Goal: Book appointment/travel/reservation

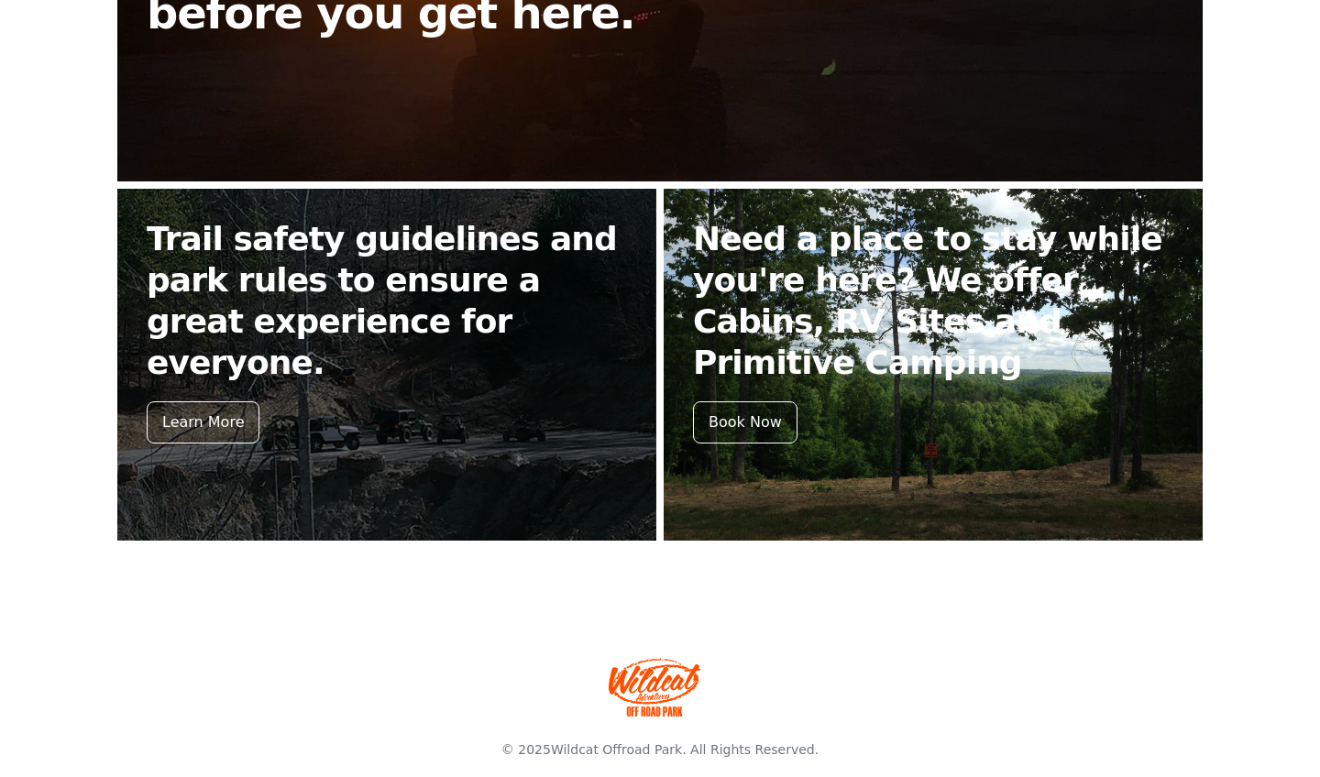
scroll to position [693, 0]
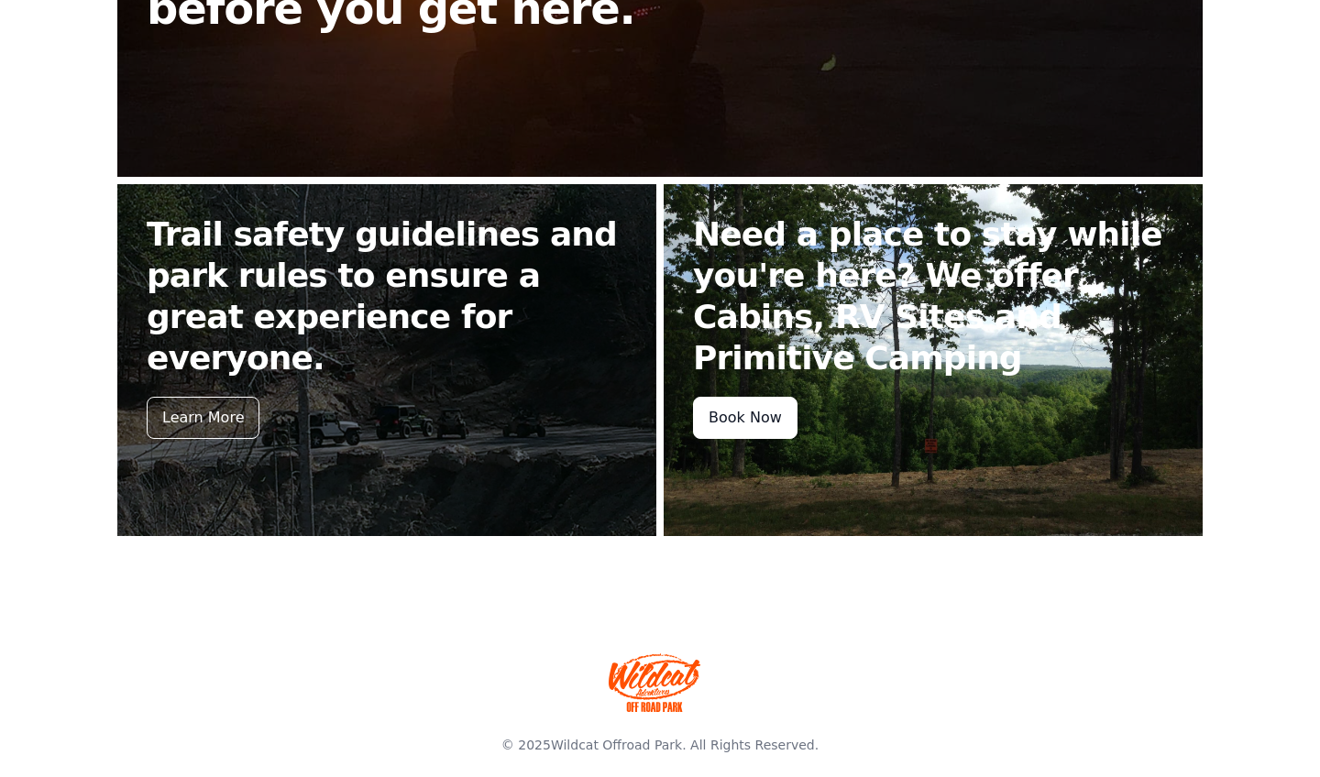
click at [764, 397] on div "Book Now" at bounding box center [745, 418] width 104 height 42
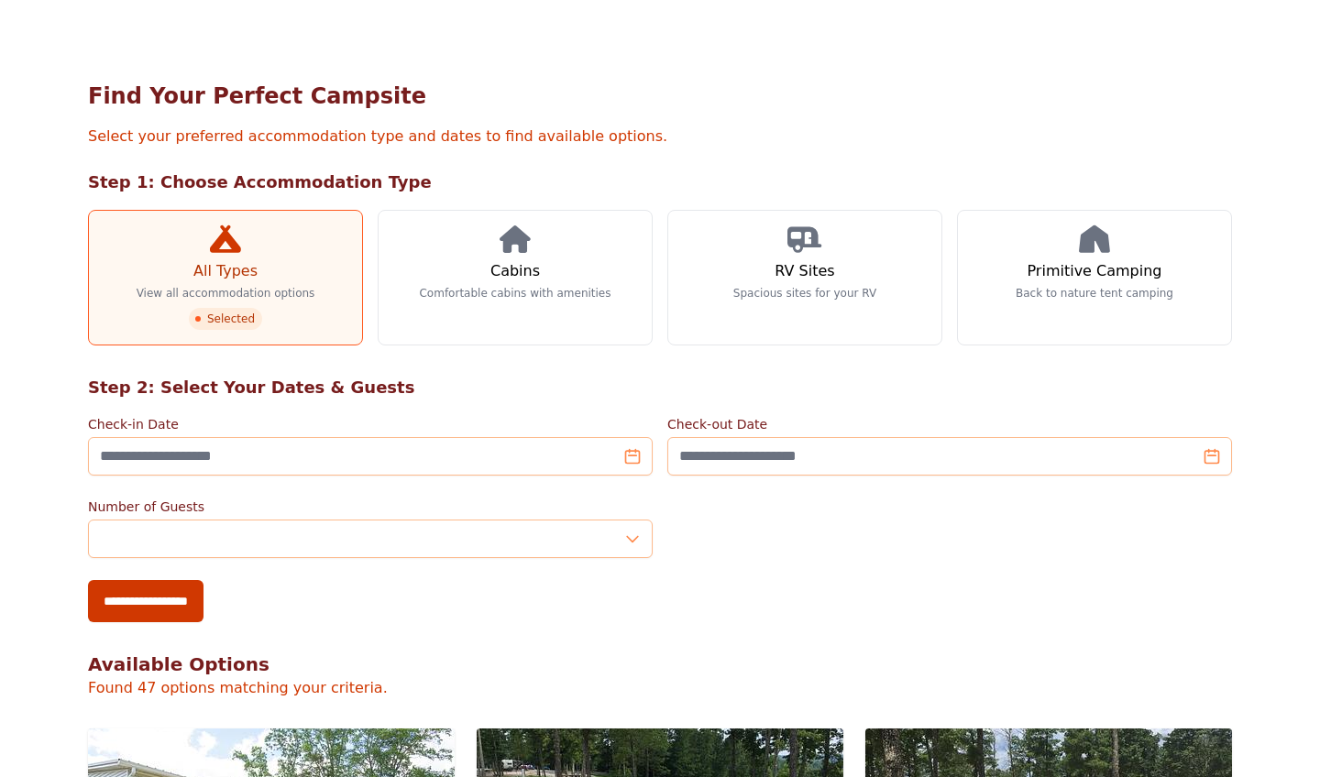
scroll to position [69, 0]
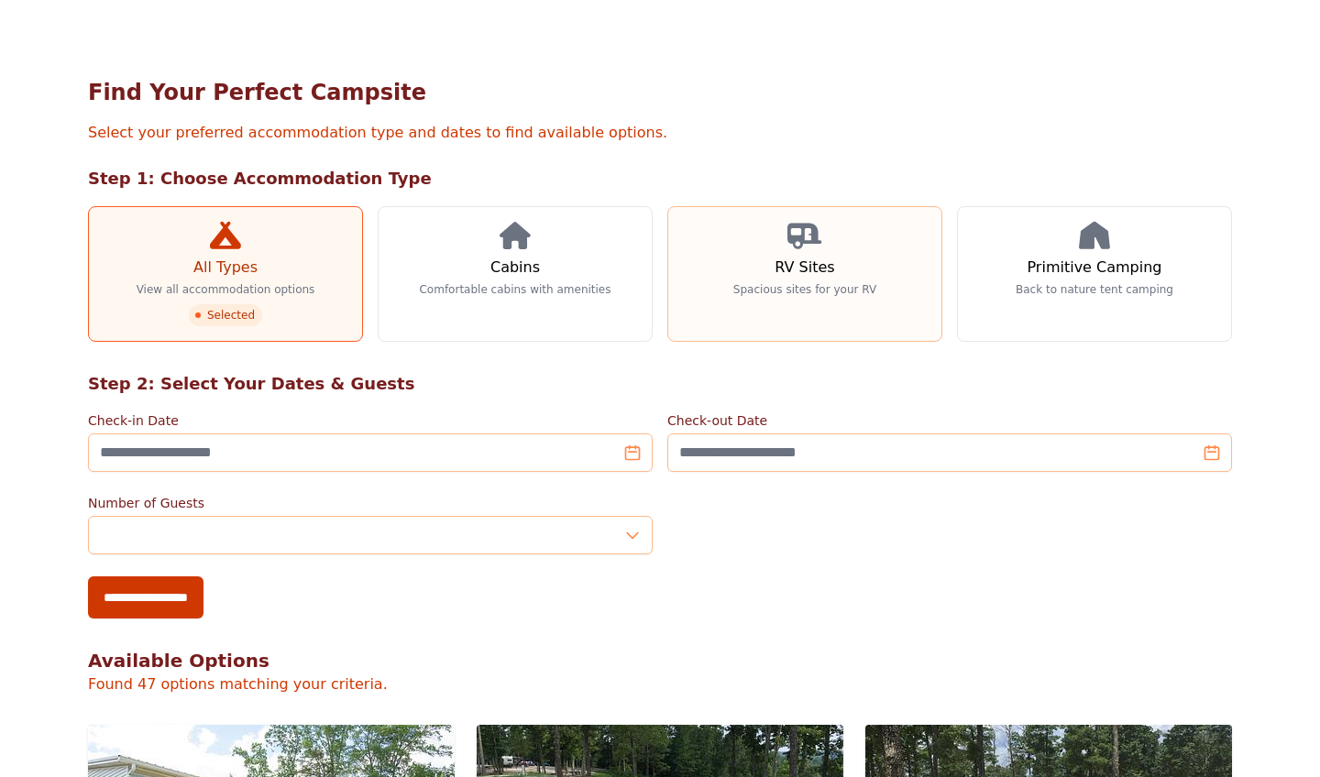
click at [822, 289] on p "Spacious sites for your RV" at bounding box center [804, 289] width 143 height 15
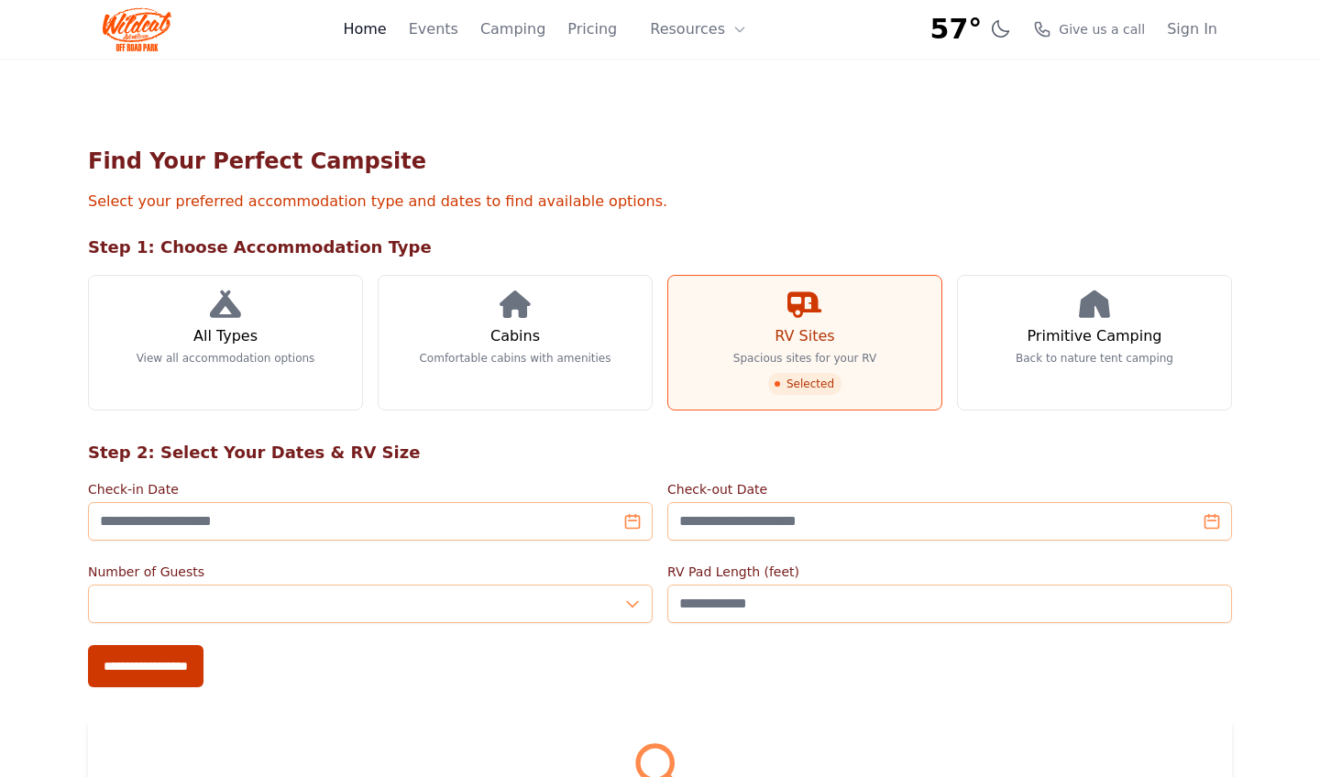
click at [386, 28] on link "Home" at bounding box center [364, 29] width 43 height 22
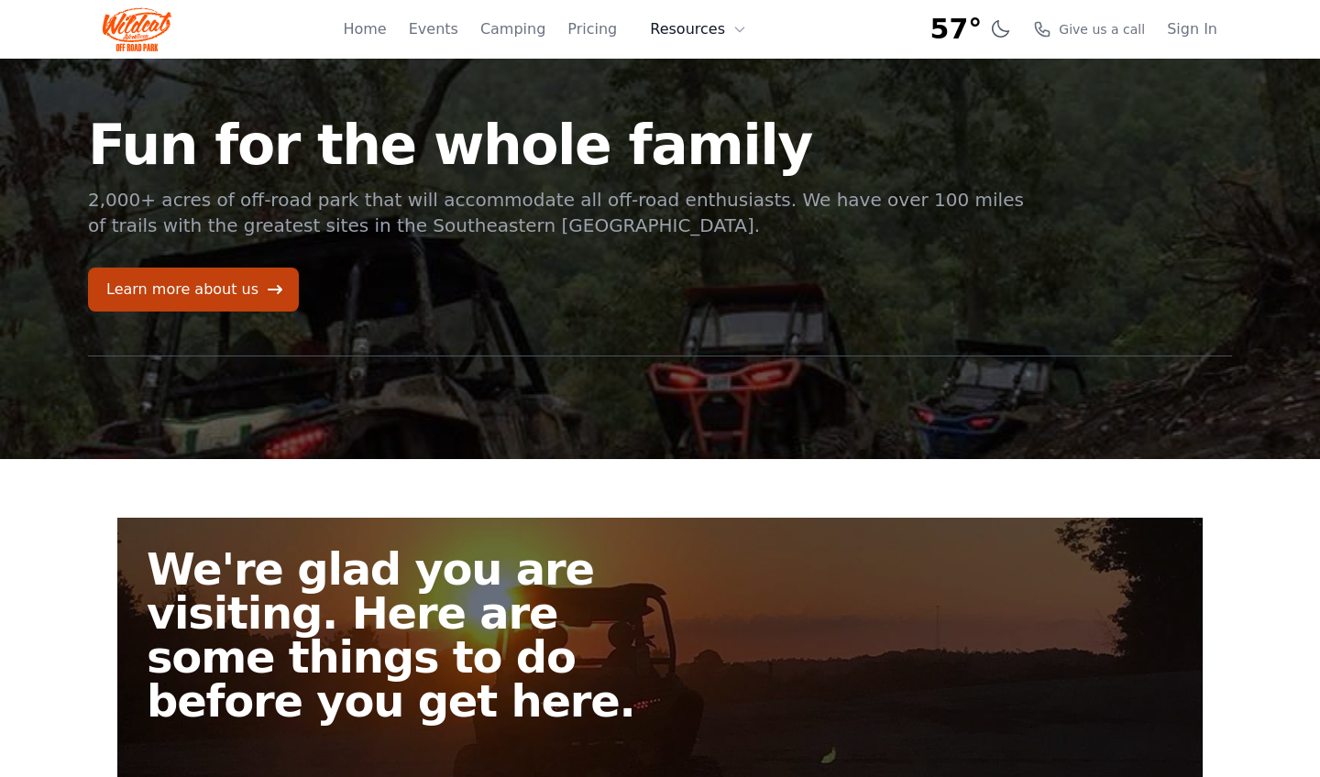
click at [687, 32] on button "Resources" at bounding box center [698, 29] width 119 height 37
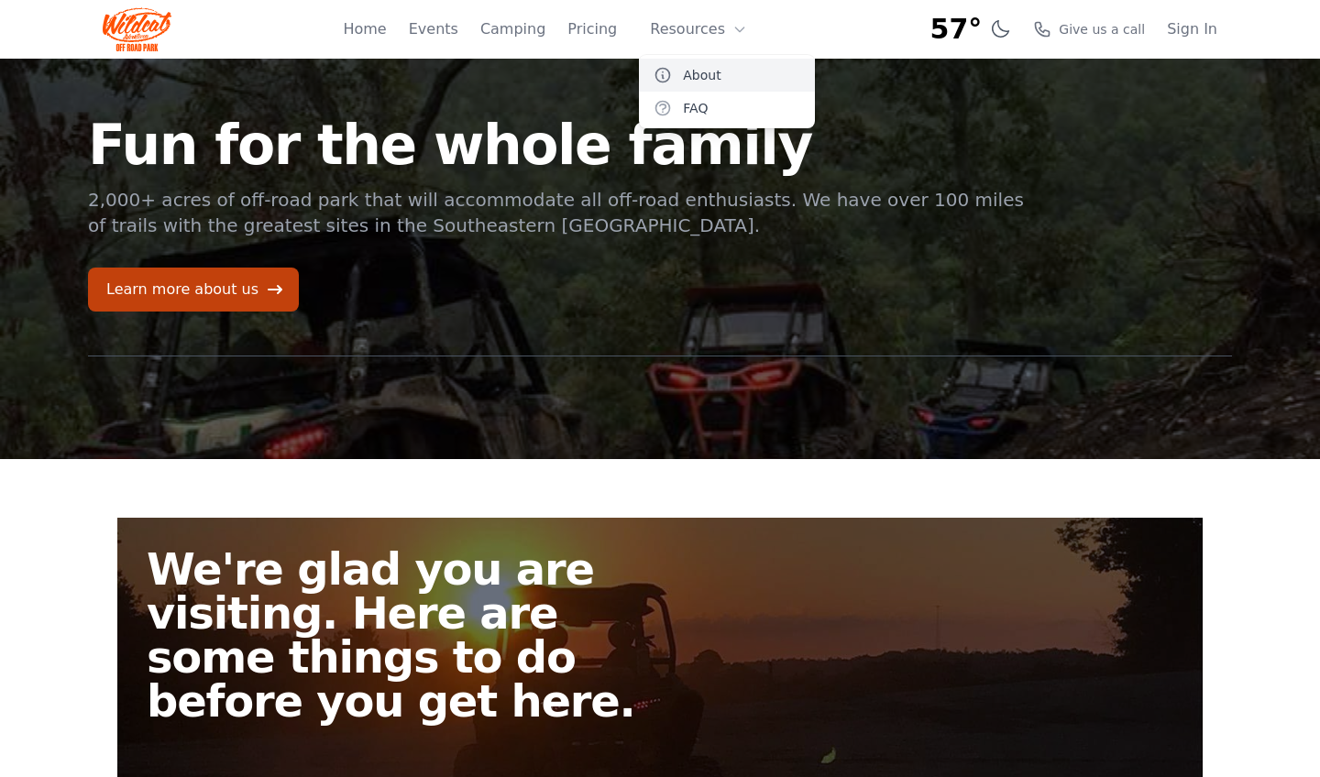
click at [699, 83] on link "About" at bounding box center [727, 75] width 176 height 33
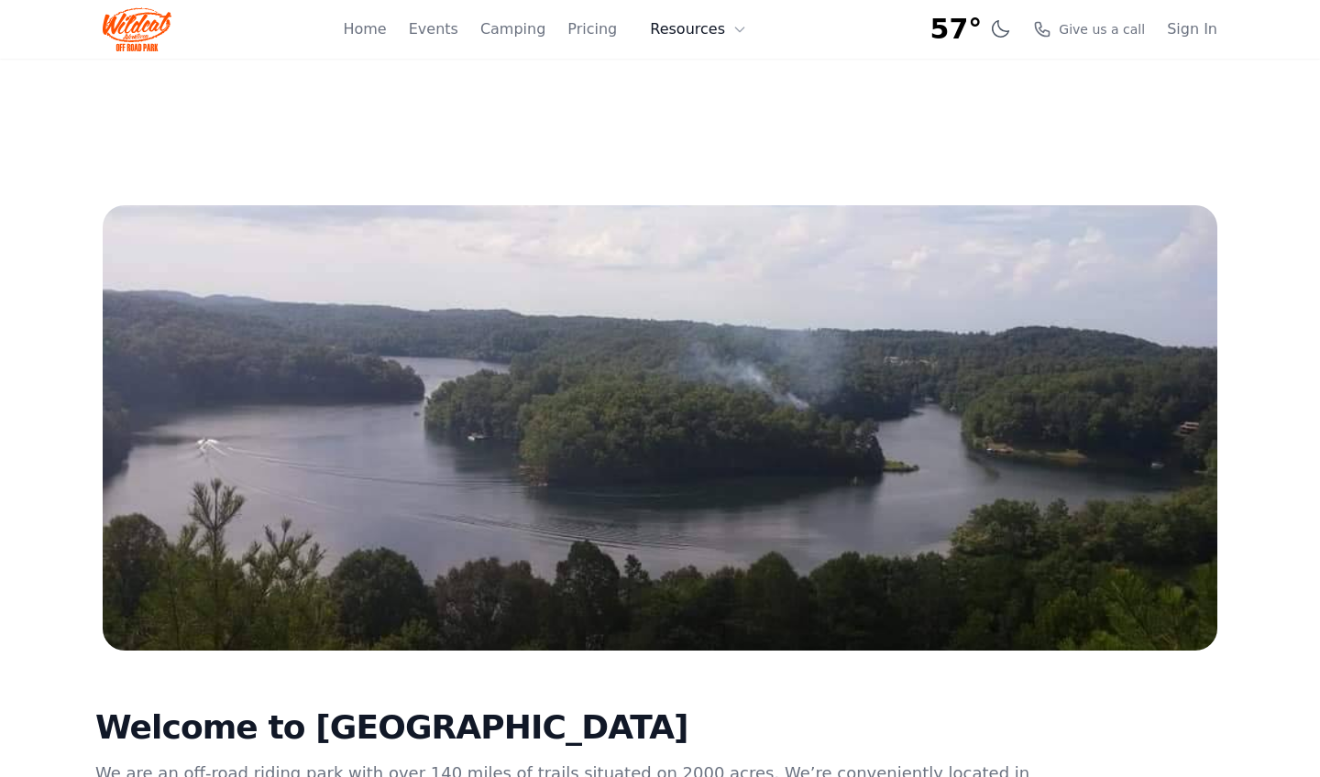
click at [683, 34] on button "Resources" at bounding box center [698, 29] width 119 height 37
click at [692, 110] on link "FAQ" at bounding box center [727, 108] width 176 height 33
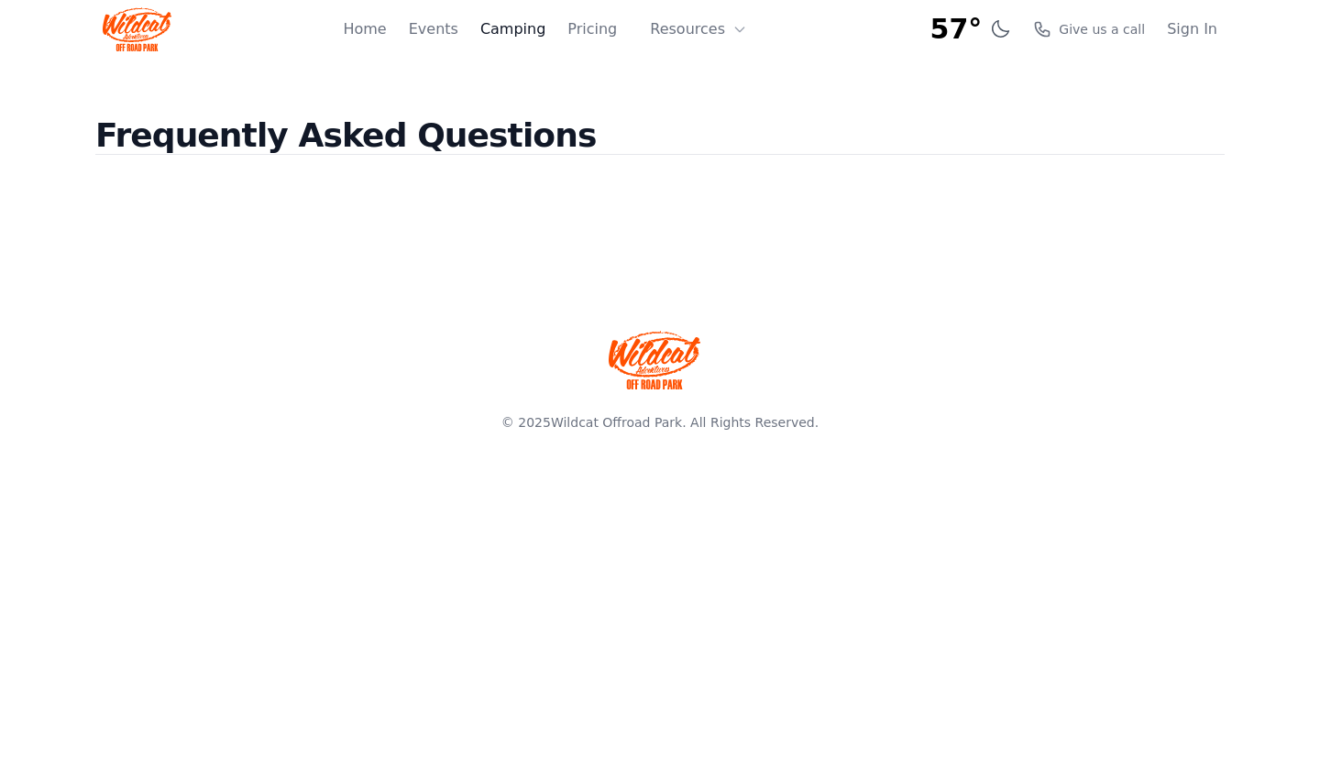
click at [522, 36] on link "Camping" at bounding box center [512, 29] width 65 height 22
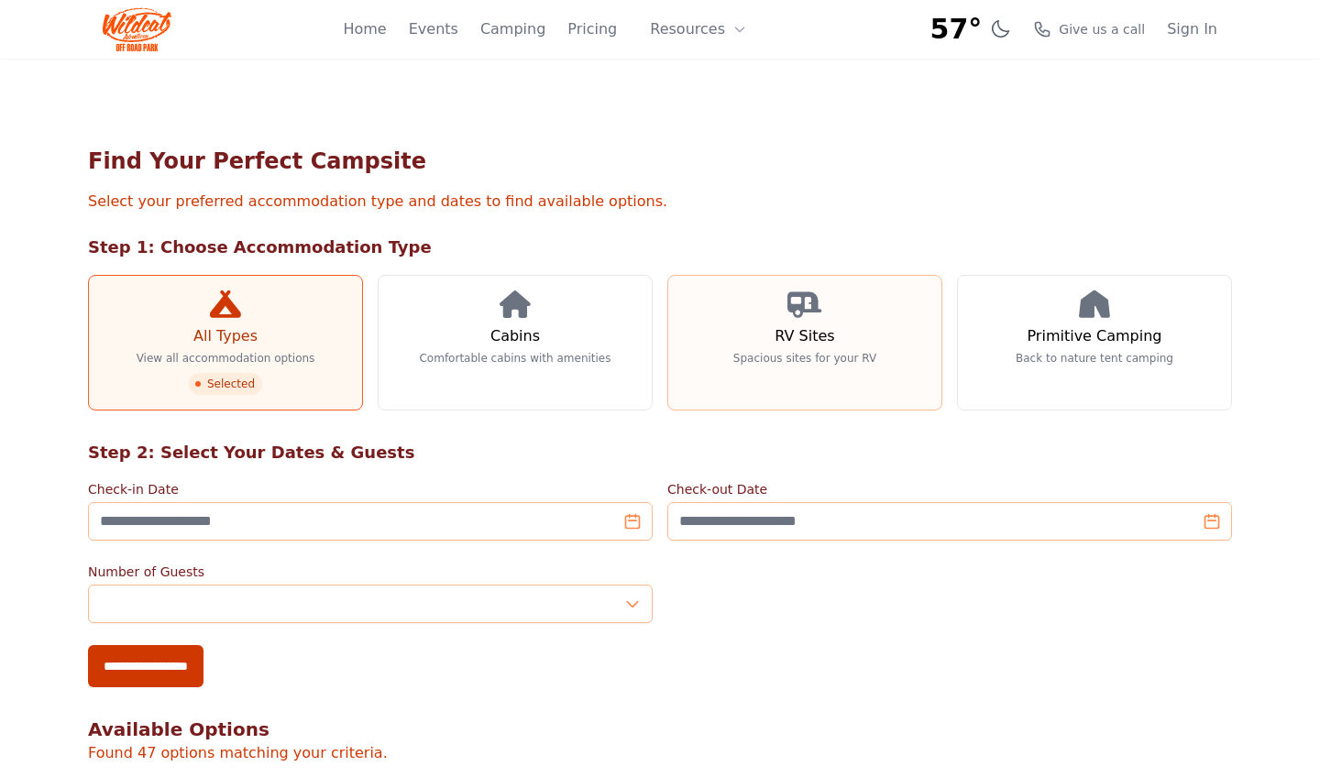
click at [744, 349] on link "RV Sites Spacious sites for your RV" at bounding box center [804, 343] width 275 height 136
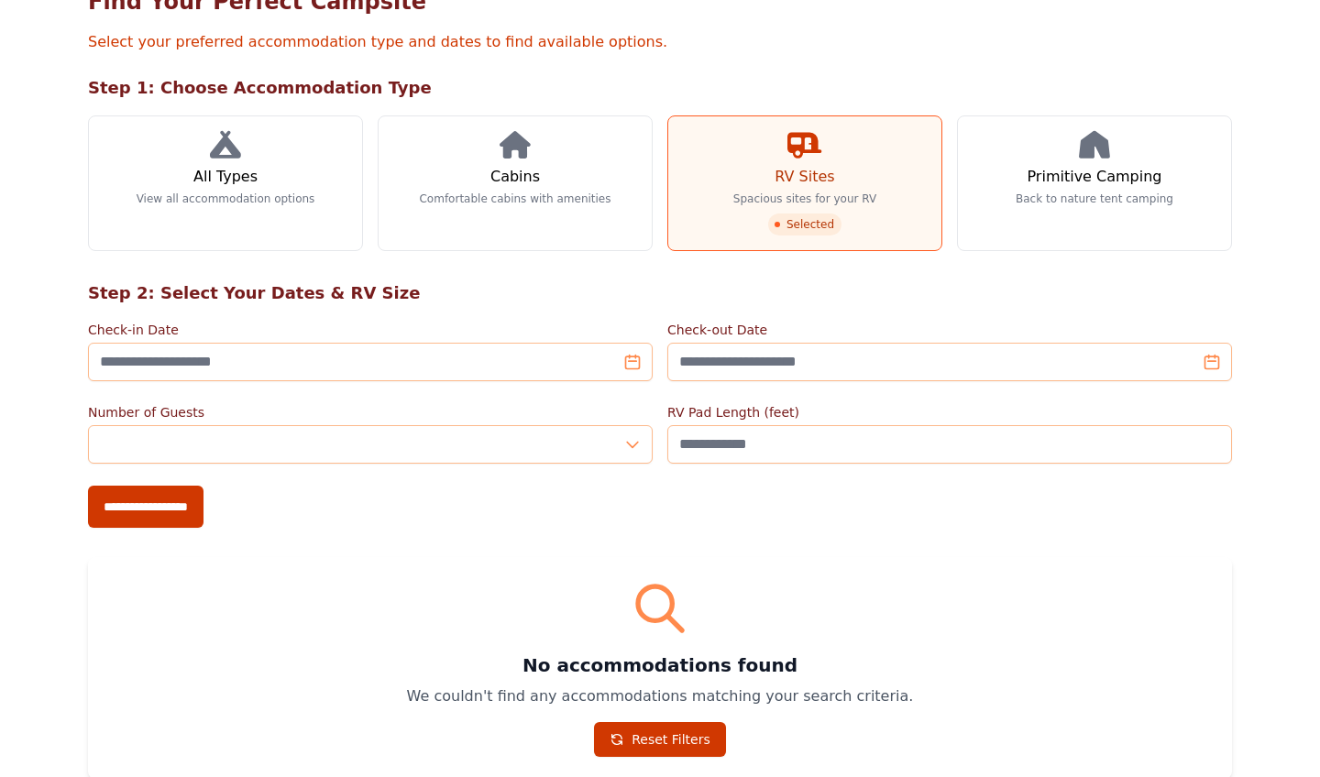
scroll to position [172, 0]
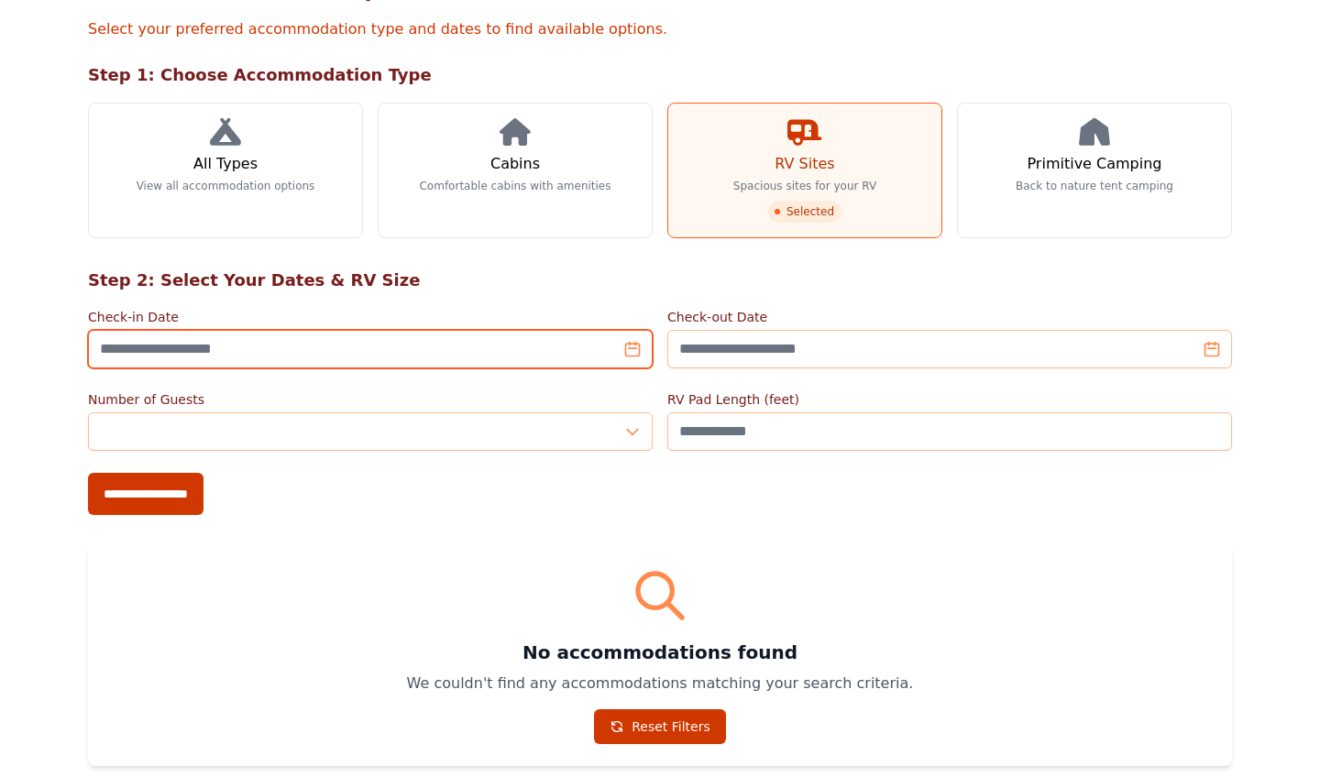
click at [506, 355] on input "Check-in Date" at bounding box center [370, 349] width 565 height 38
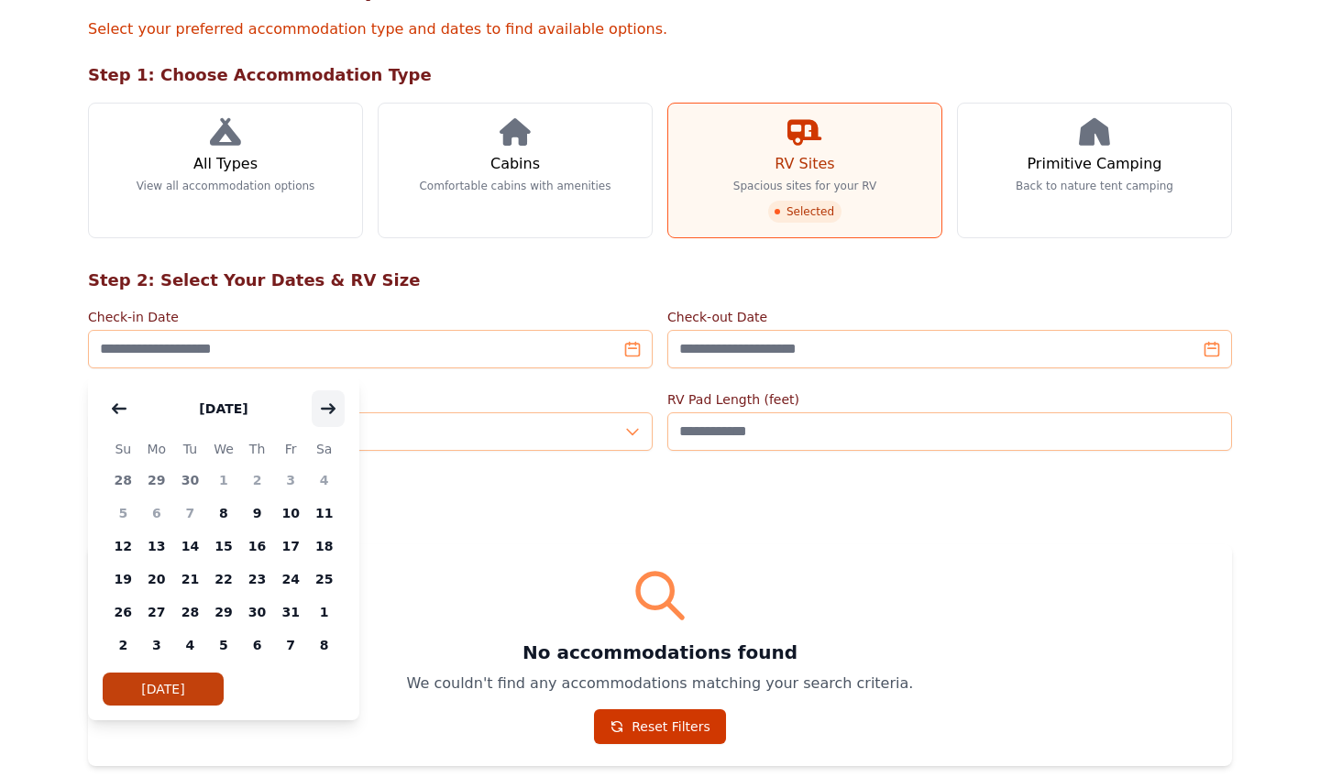
click at [333, 411] on icon "button" at bounding box center [328, 408] width 13 height 8
click at [127, 611] on span "23" at bounding box center [123, 612] width 34 height 33
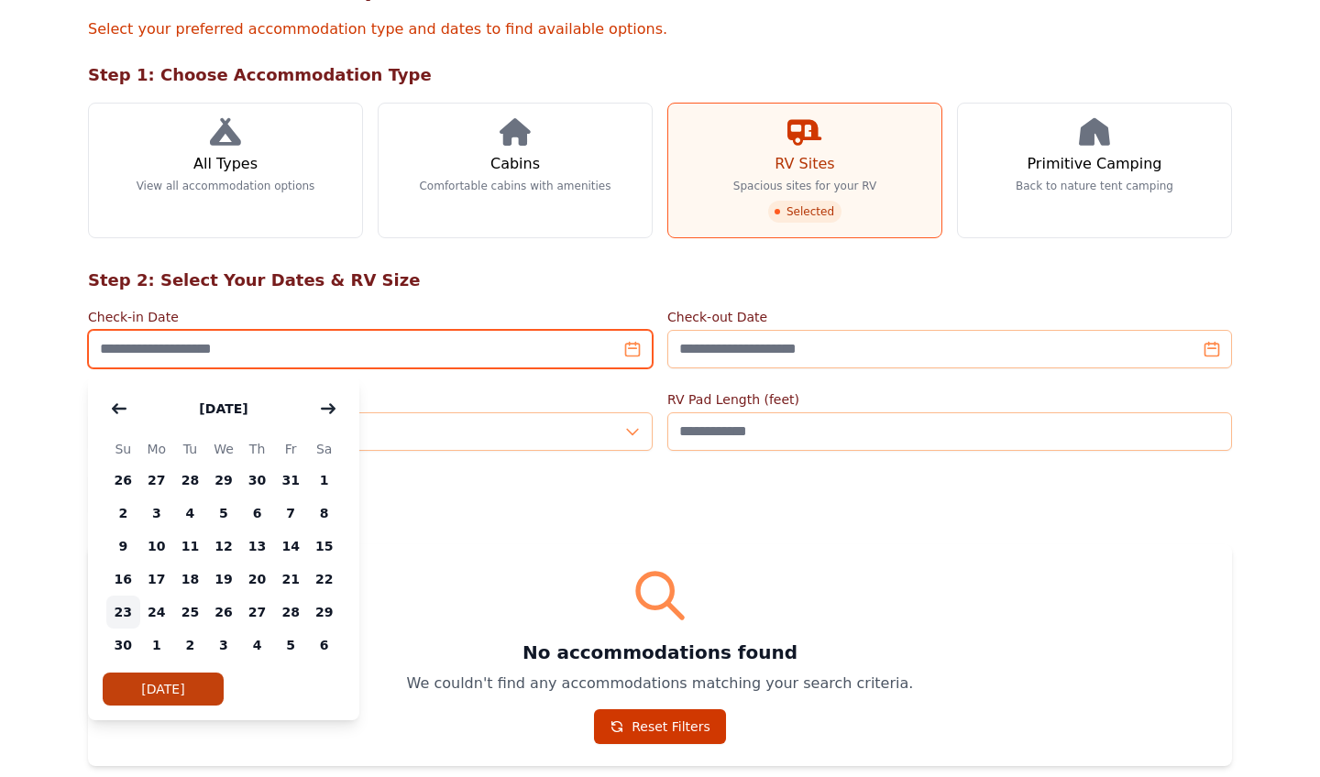
type input "**********"
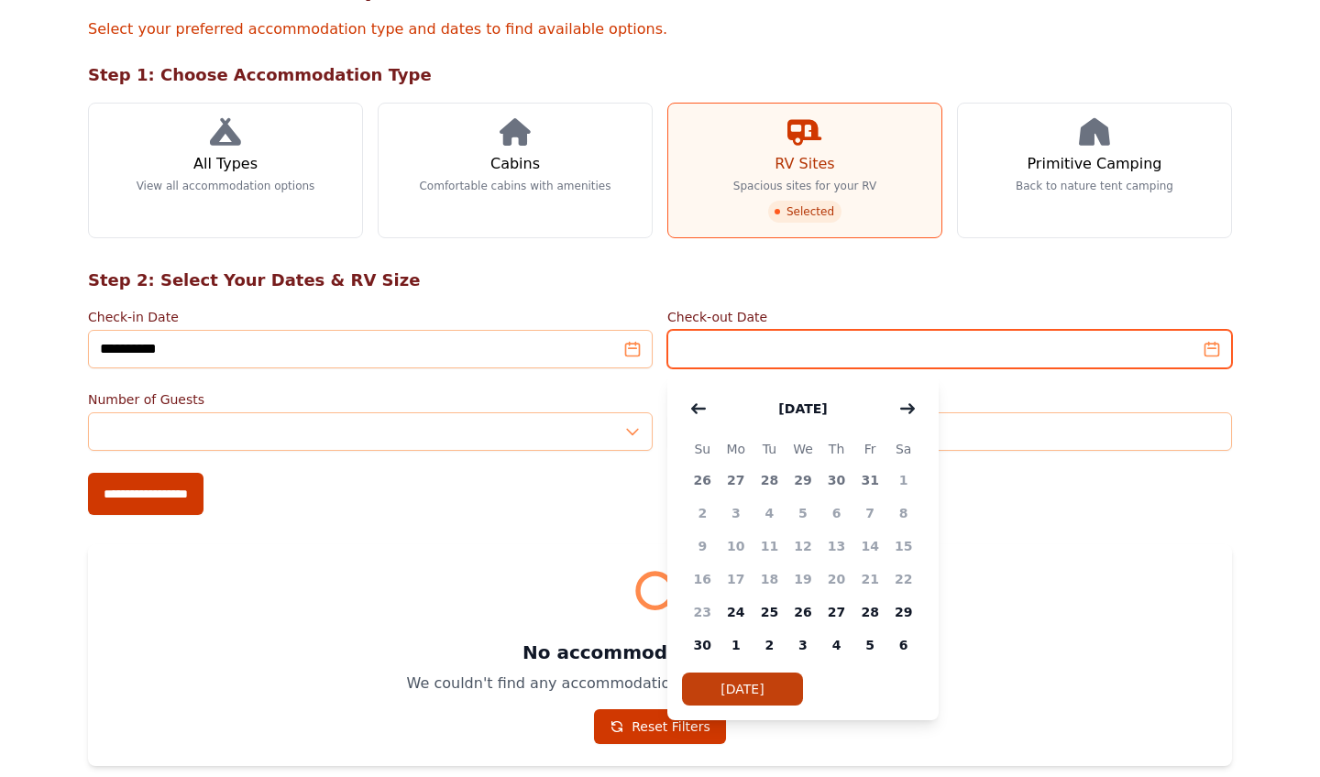
click at [785, 358] on input "Check-out Date" at bounding box center [949, 349] width 565 height 38
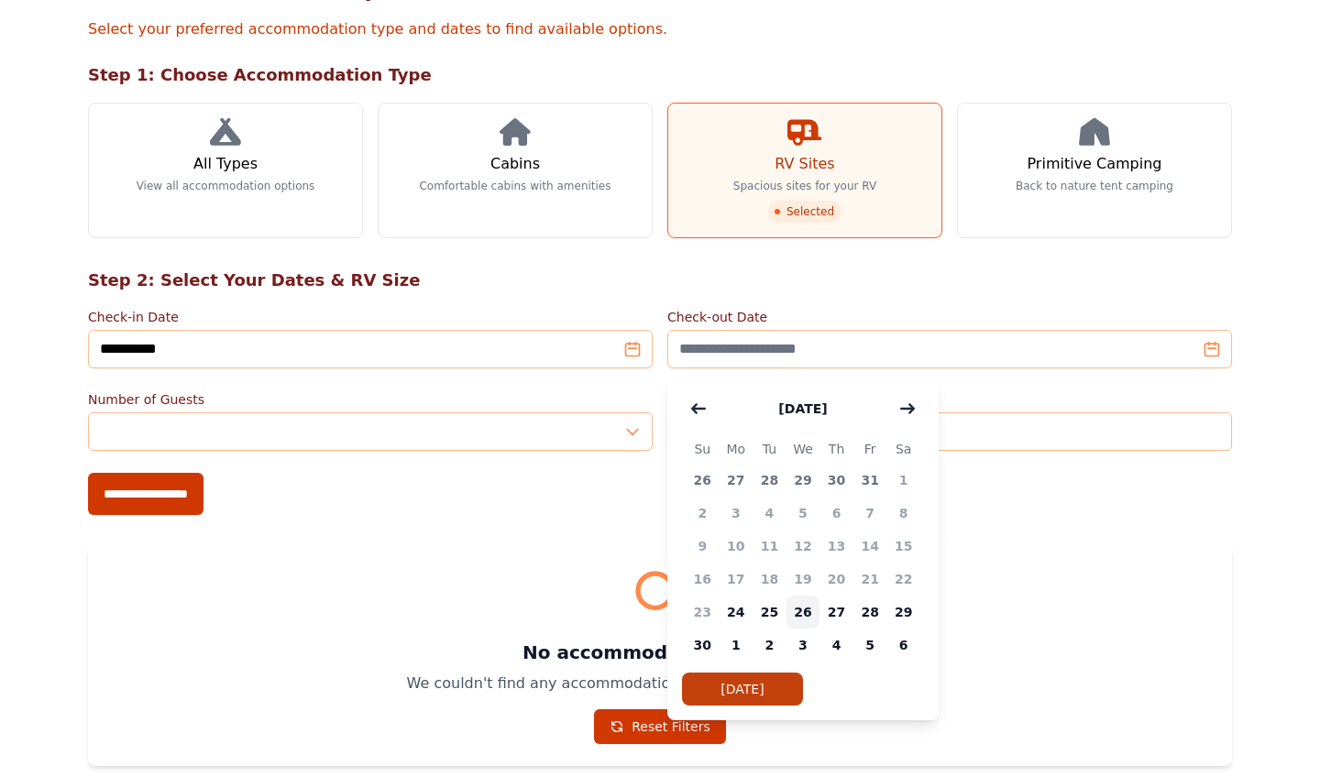
click at [800, 615] on span "26" at bounding box center [803, 612] width 34 height 33
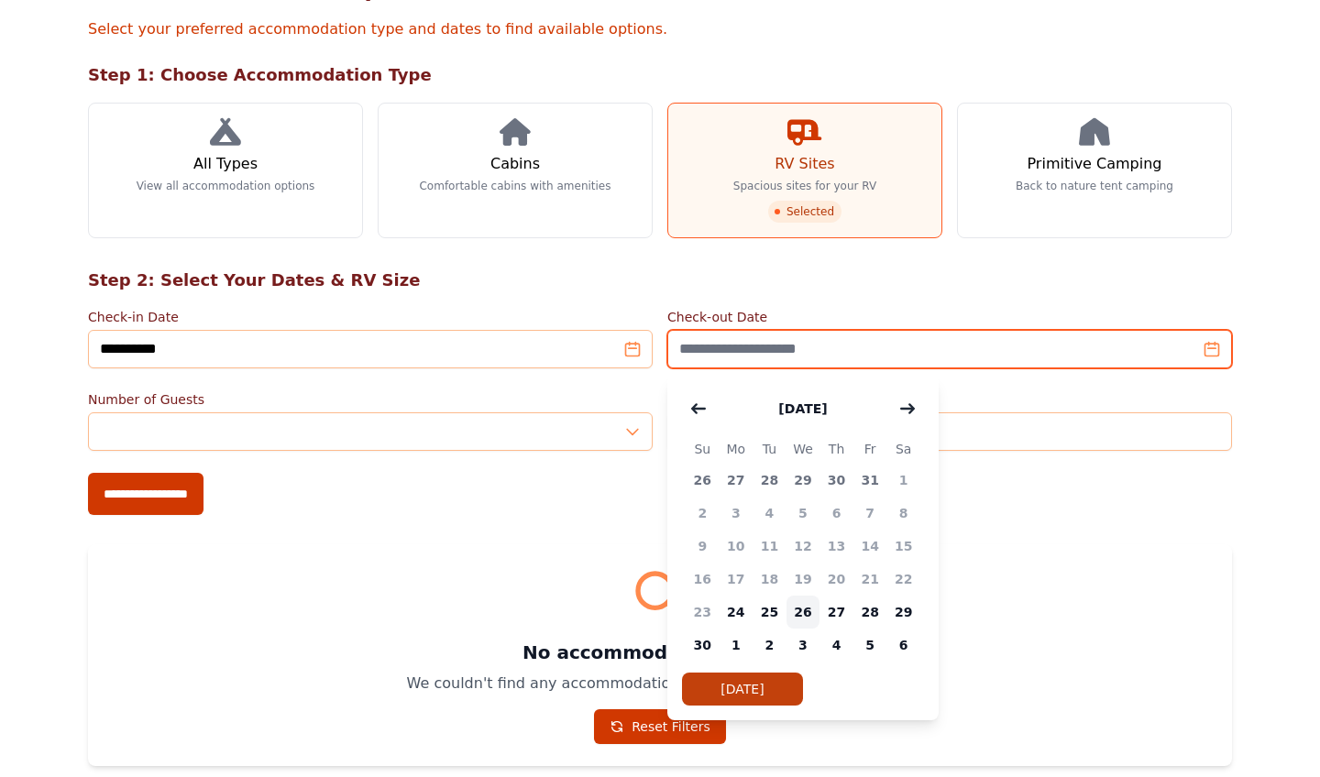
type input "**********"
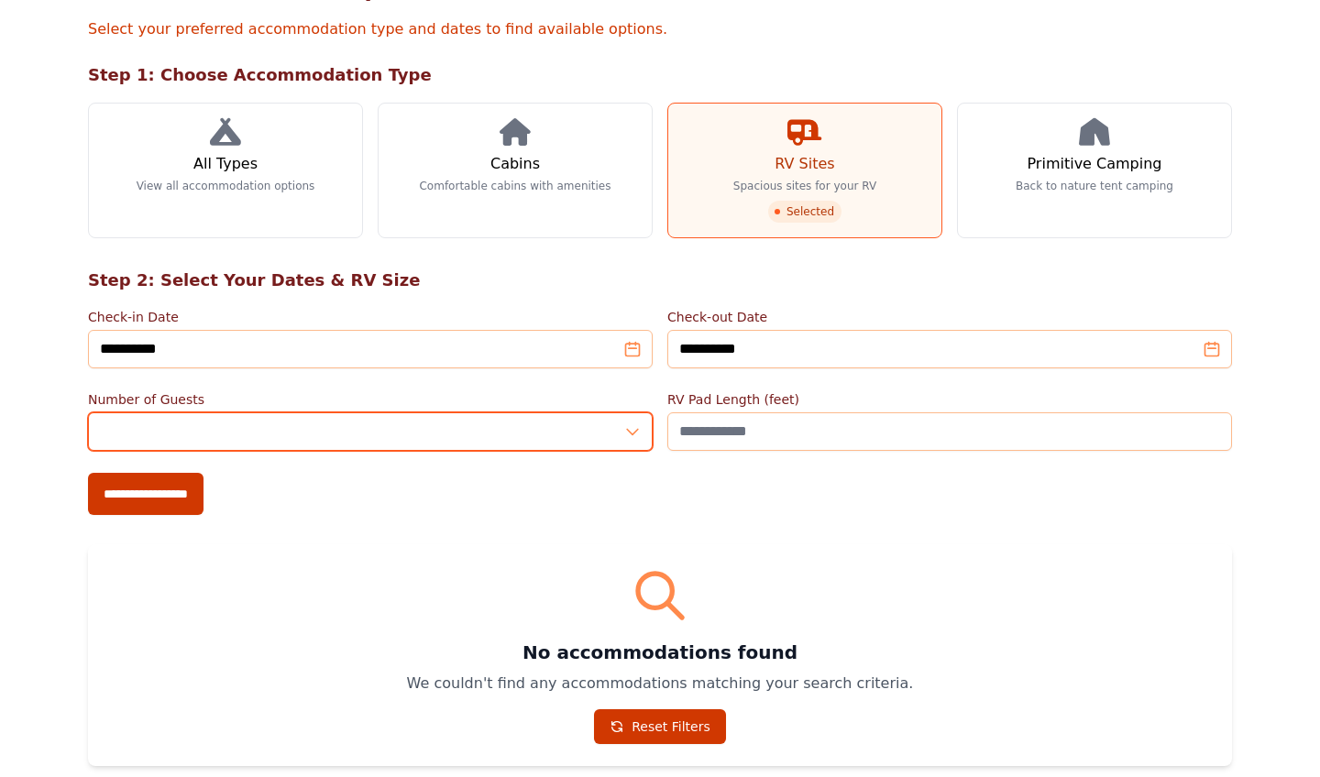
type input "*"
click at [636, 431] on input "*" at bounding box center [370, 431] width 565 height 38
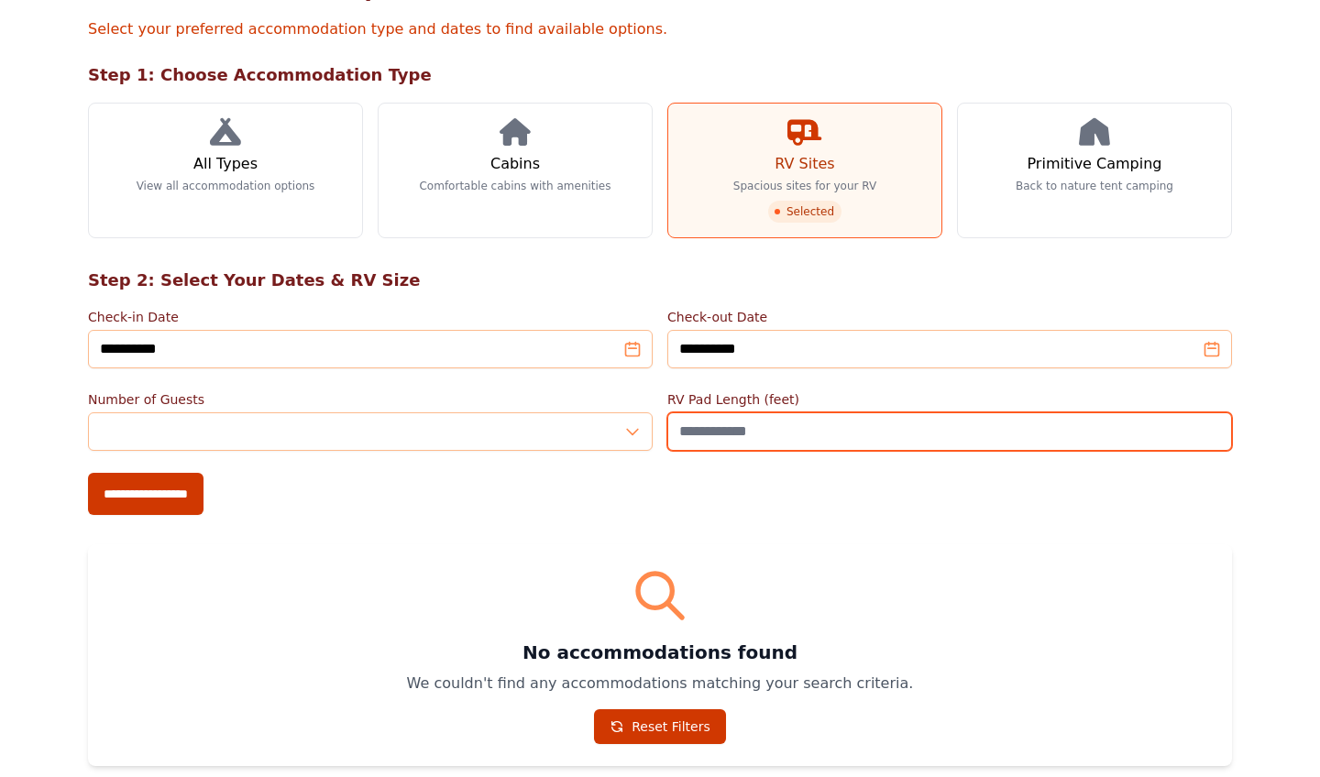
click at [834, 440] on input "RV Pad Length (feet)" at bounding box center [949, 431] width 565 height 38
type input "**"
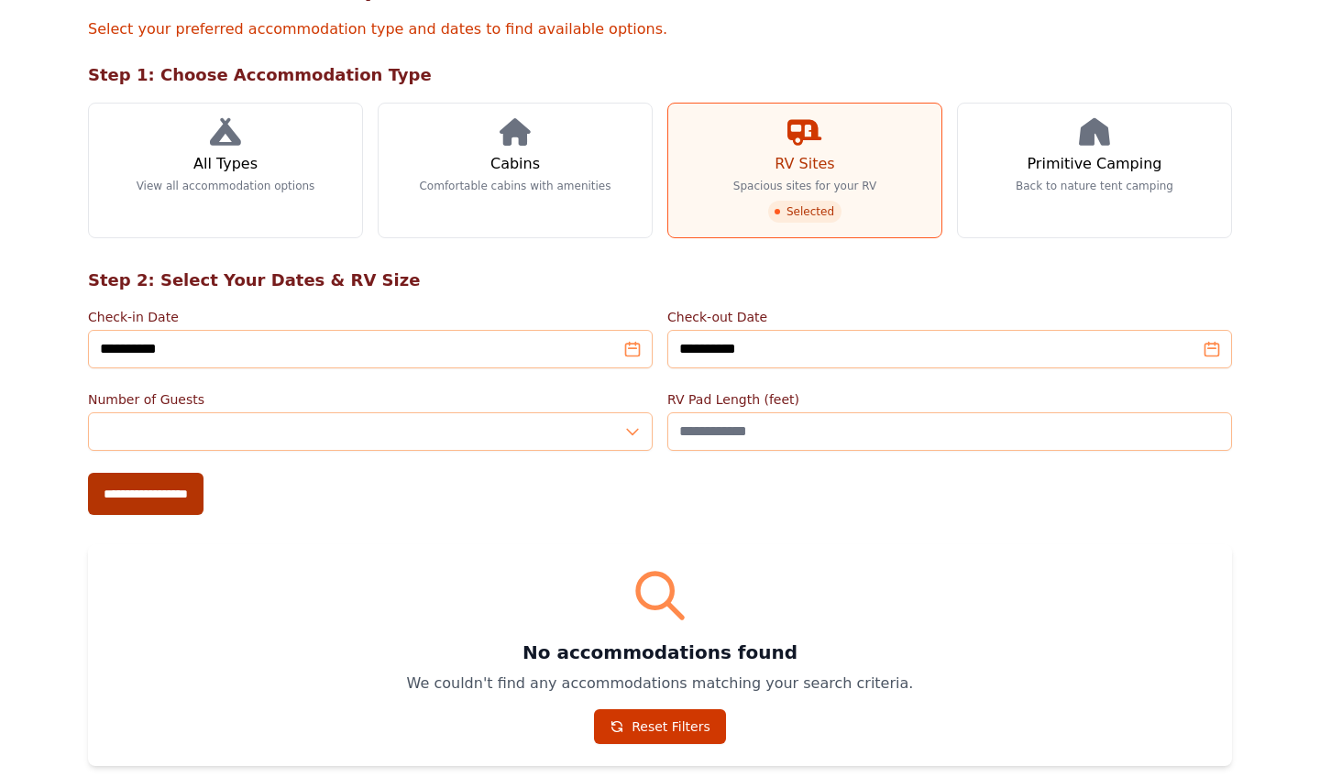
click at [172, 492] on input "**********" at bounding box center [145, 494] width 115 height 42
type input "**********"
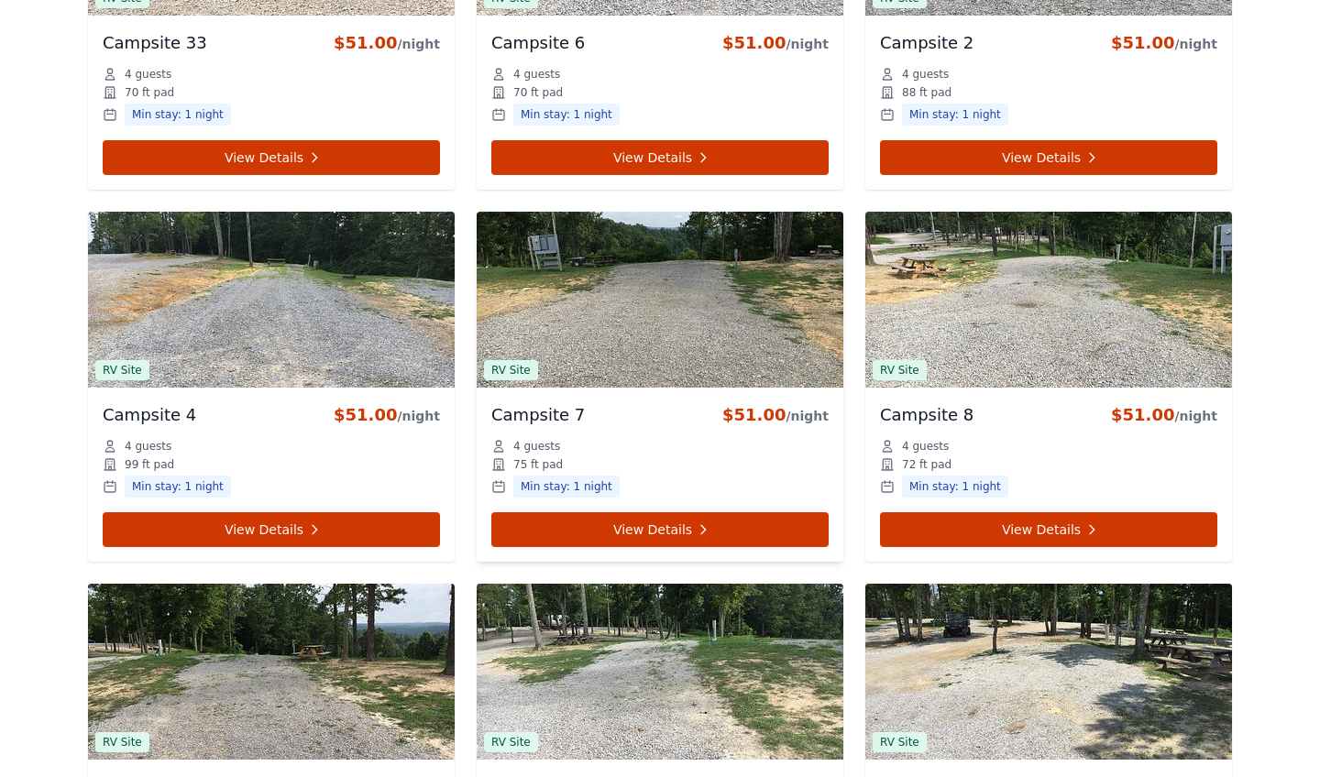
scroll to position [1486, 0]
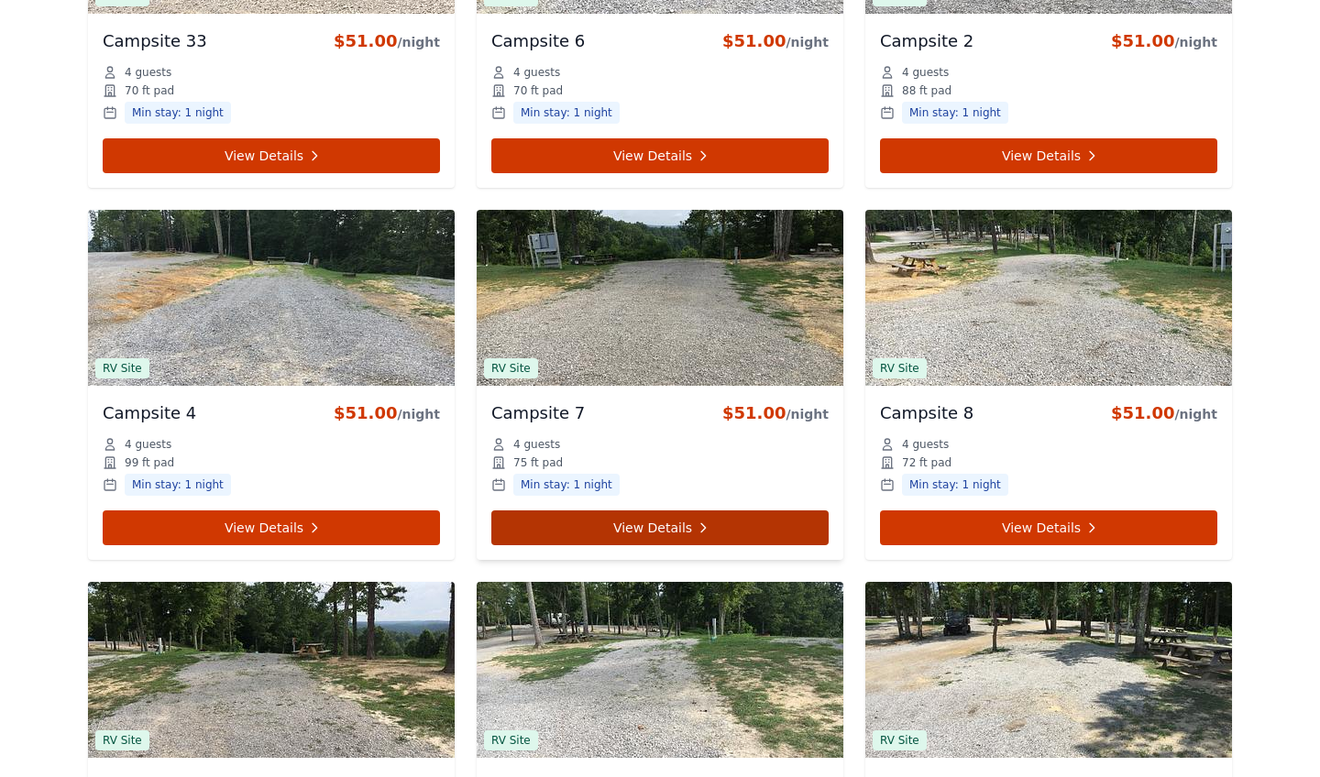
click at [650, 524] on link "View Details" at bounding box center [659, 528] width 337 height 35
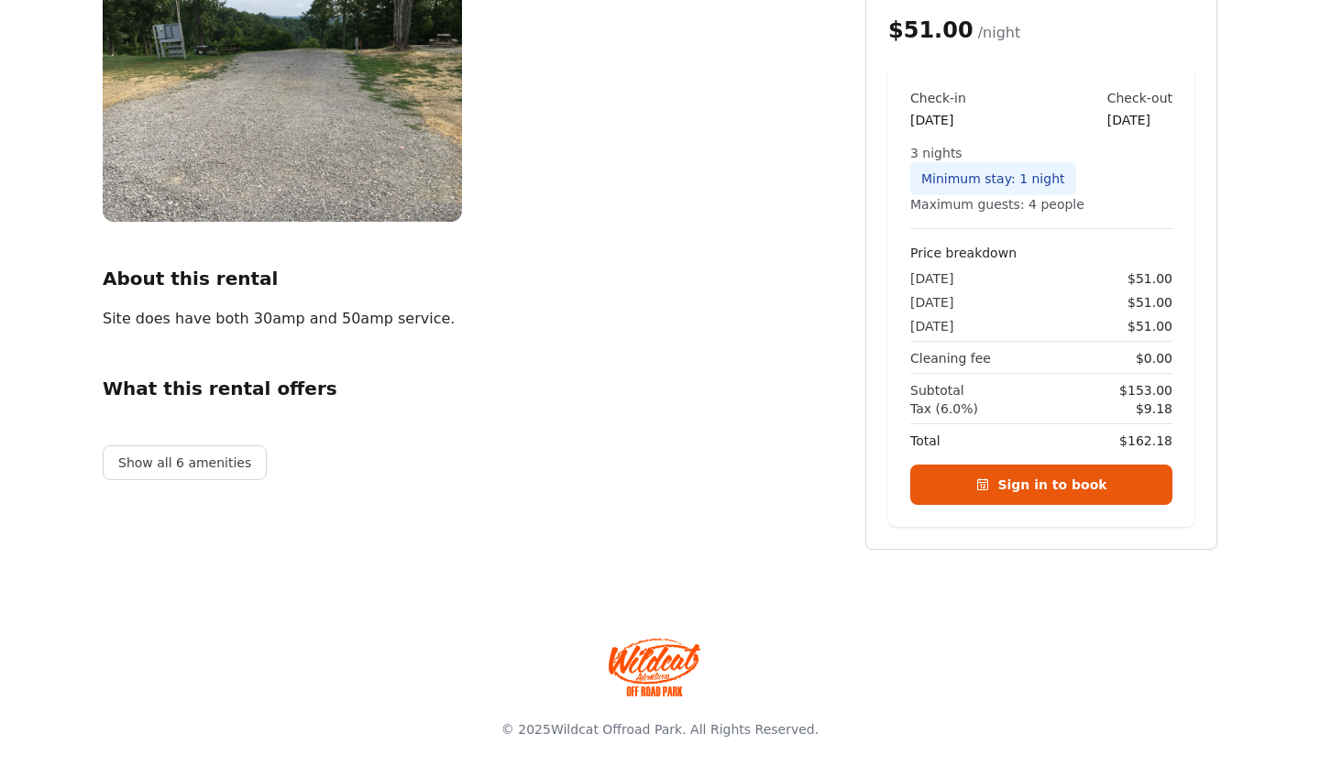
scroll to position [271, 0]
click at [220, 461] on button "Show all 6 amenities" at bounding box center [185, 462] width 164 height 35
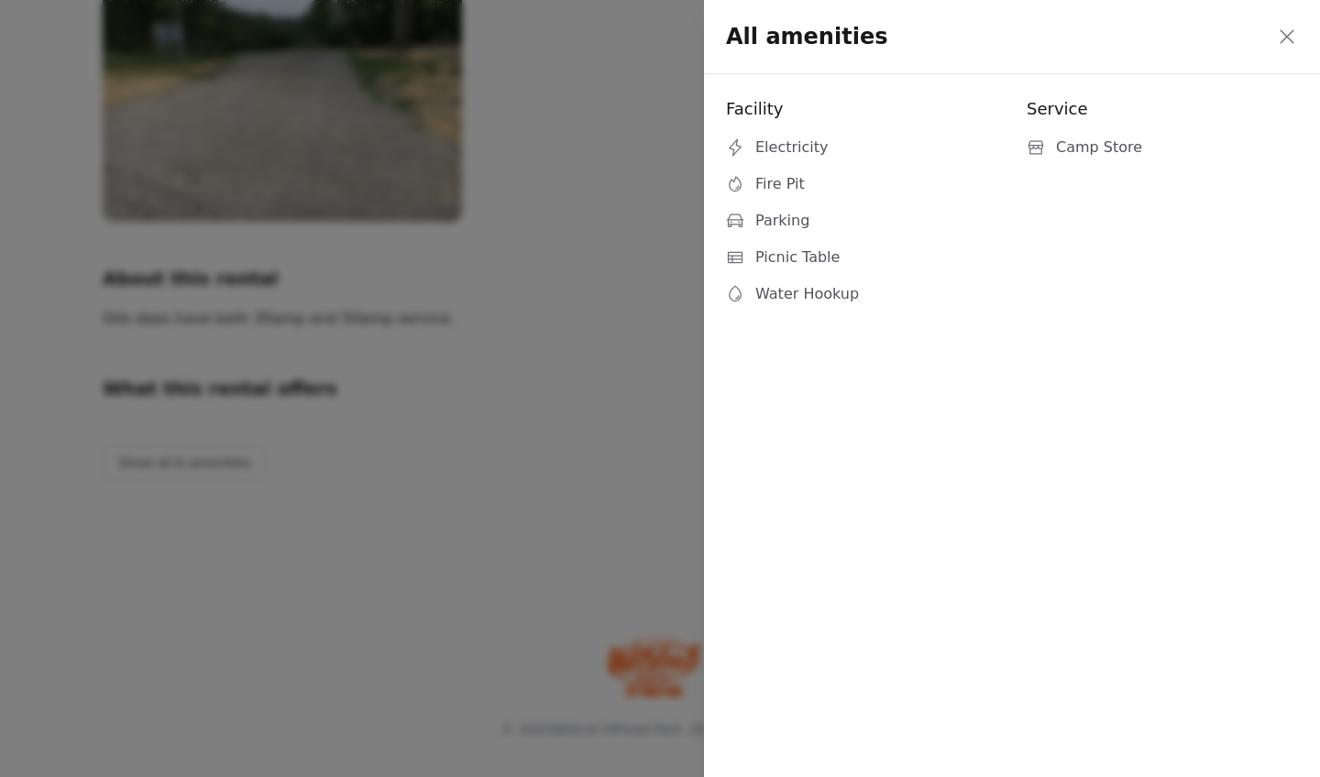
click at [1285, 36] on icon at bounding box center [1287, 36] width 14 height 14
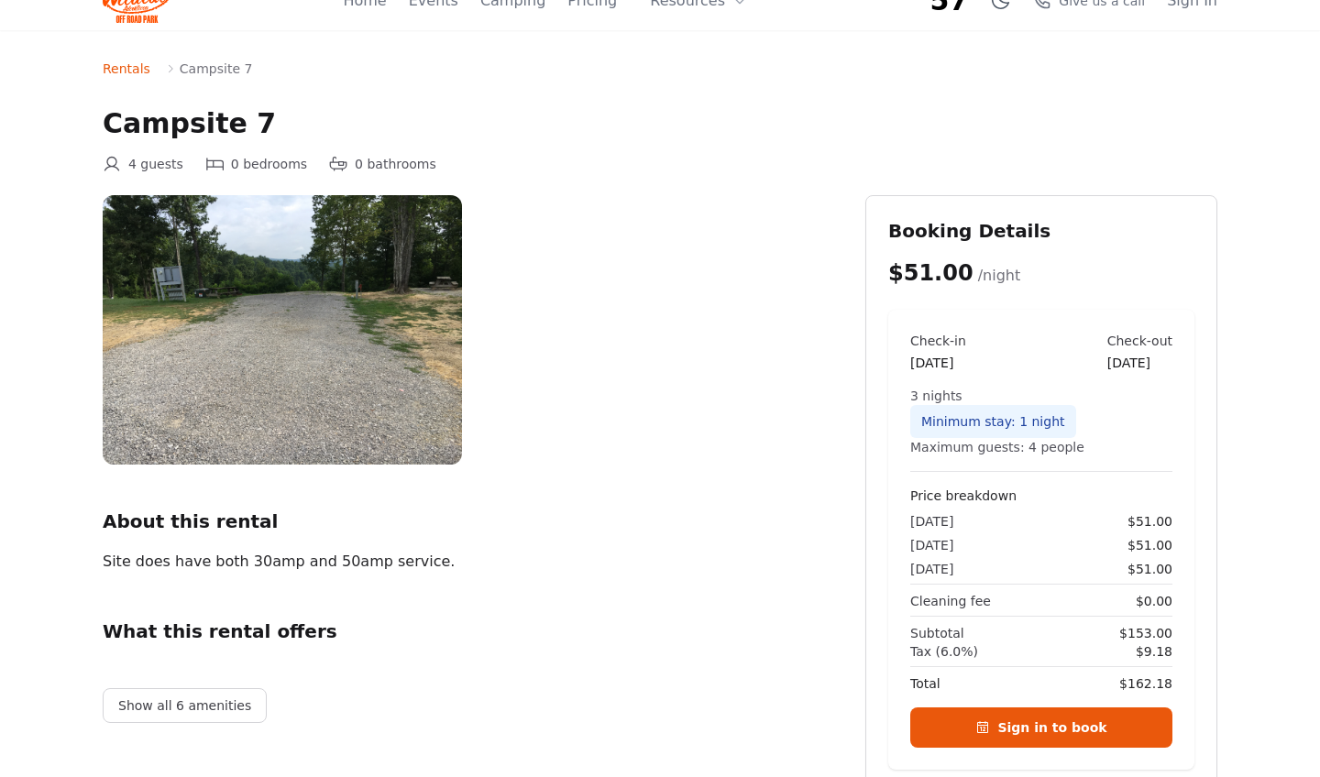
scroll to position [34, 0]
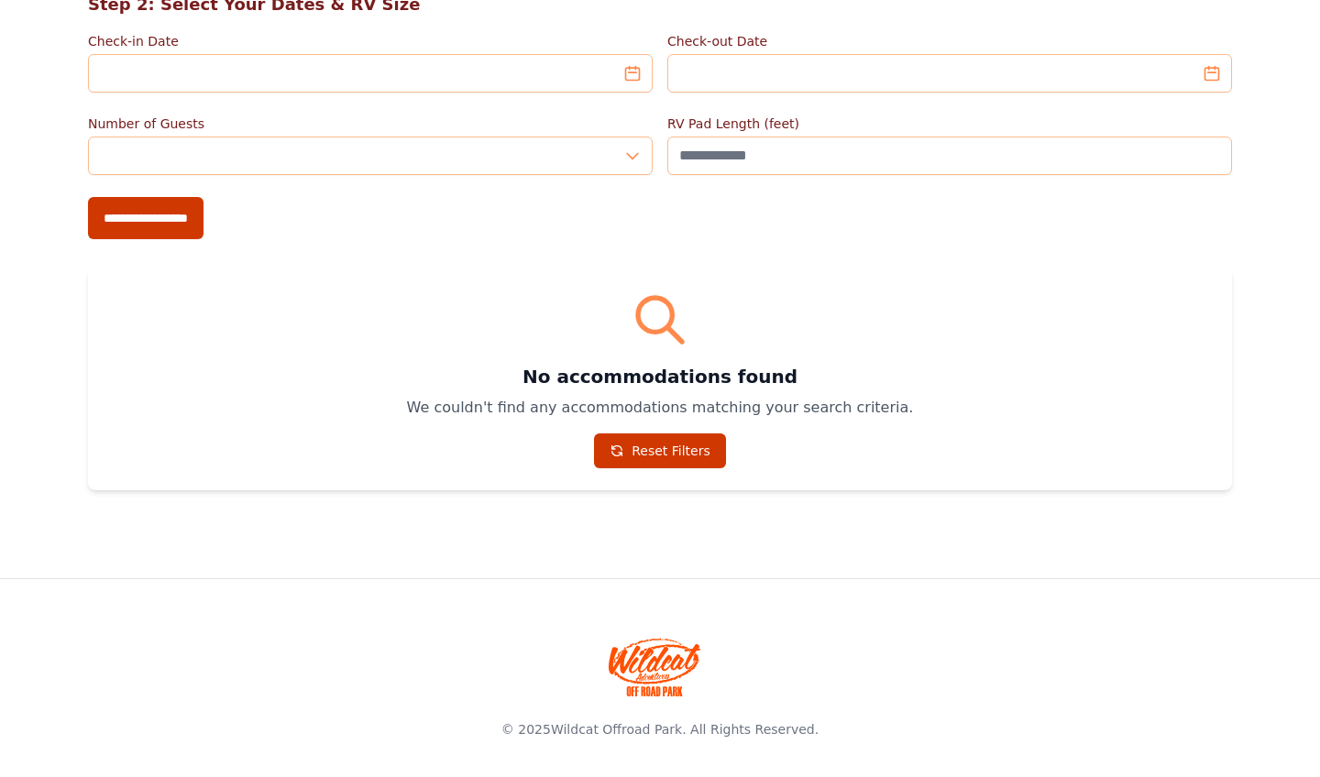
scroll to position [172, 0]
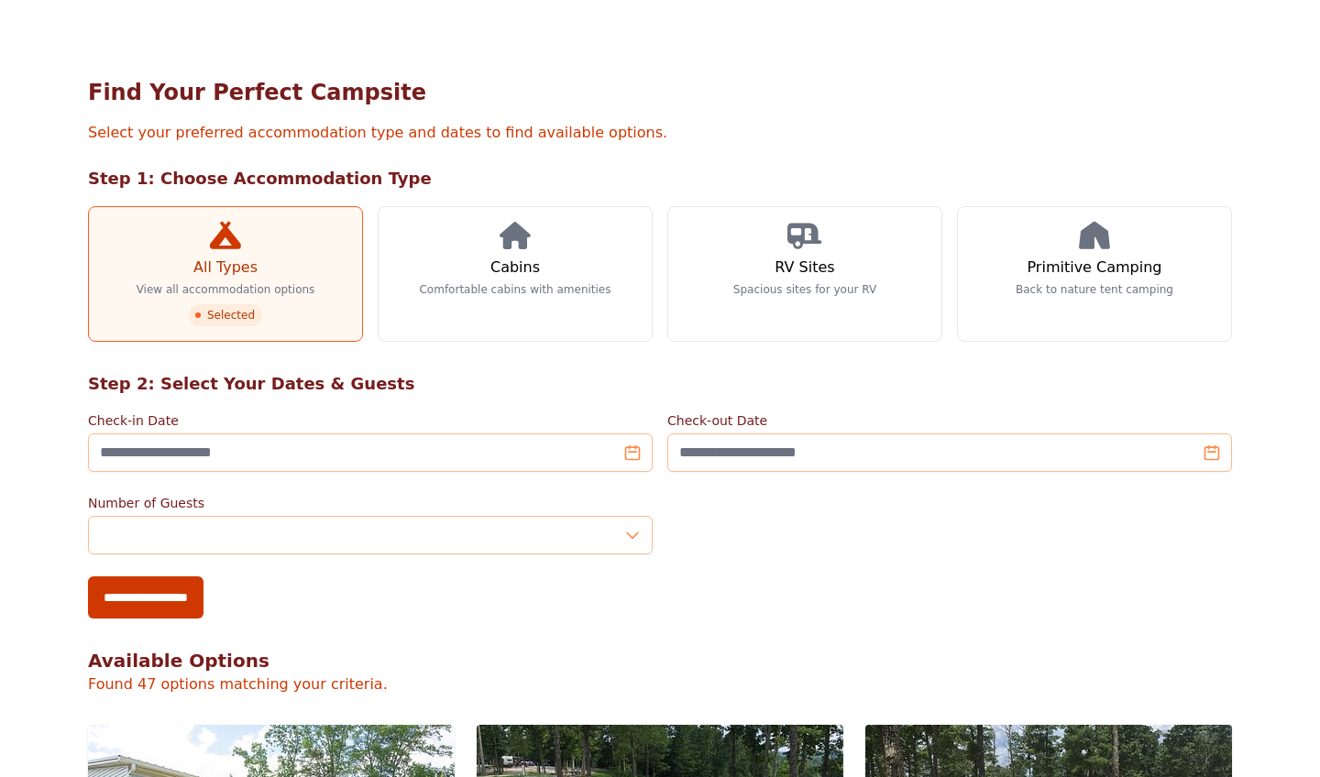
scroll to position [693, 0]
